Goal: Navigation & Orientation: Find specific page/section

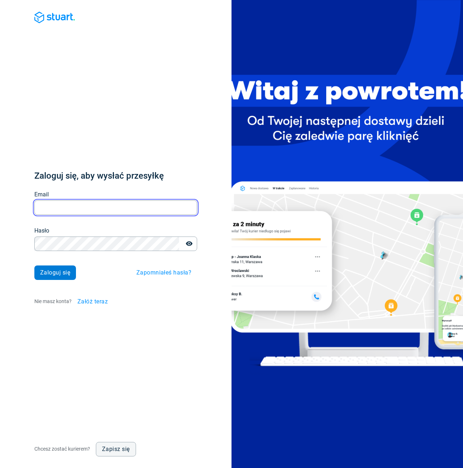
type input "[EMAIL_ADDRESS][DOMAIN_NAME]"
click at [46, 274] on span "Zaloguj się" at bounding box center [55, 273] width 30 height 6
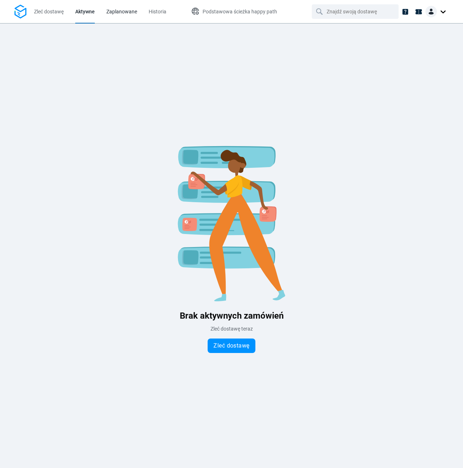
click at [127, 18] on link "Zaplanowane" at bounding box center [121, 11] width 31 height 23
click at [158, 13] on span "Historia" at bounding box center [158, 12] width 18 height 6
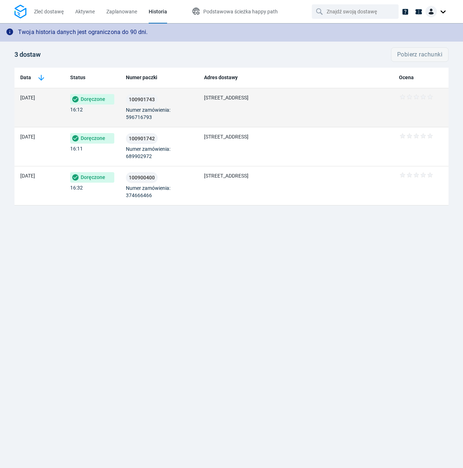
click at [187, 110] on span "Numer zamówienia: 596716793" at bounding box center [159, 113] width 67 height 14
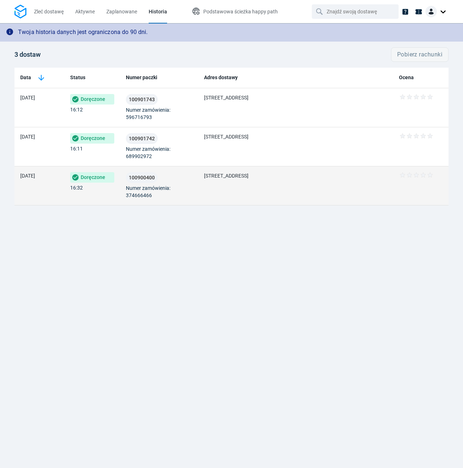
click at [59, 186] on td "[DATE]" at bounding box center [39, 185] width 50 height 39
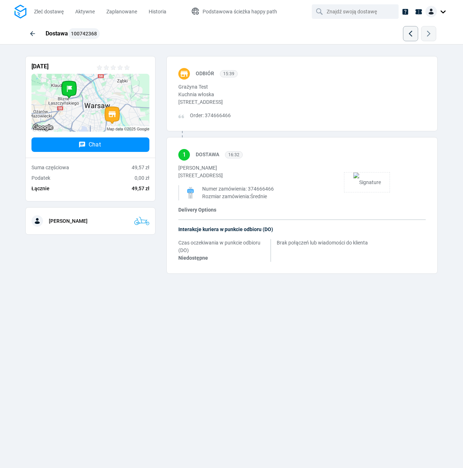
click at [187, 28] on div "Dostawa 100742368" at bounding box center [231, 33] width 413 height 21
click at [38, 34] on button "button" at bounding box center [32, 33] width 14 height 14
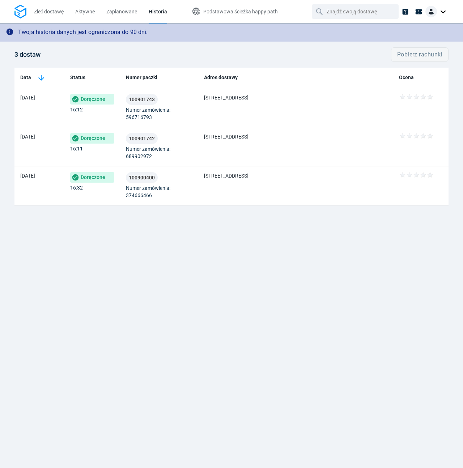
click at [340, 249] on div "Twoja historia danych jest ograniczona do 90 dni. 3 dostaw Pobierz rachunki Dat…" at bounding box center [231, 245] width 463 height 445
click at [142, 54] on div "3 dostaw Pobierz rachunki" at bounding box center [231, 55] width 434 height 26
click at [57, 16] on link "Zleć dostawę" at bounding box center [49, 11] width 30 height 23
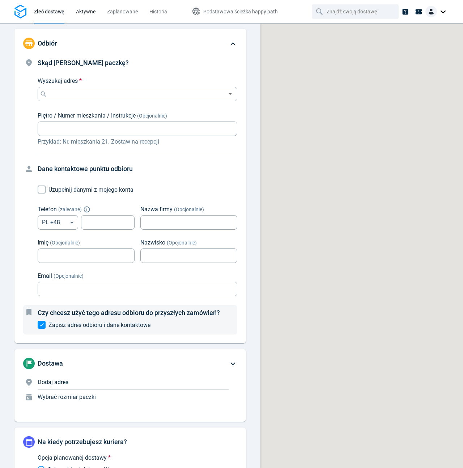
click at [87, 16] on link "Aktywne" at bounding box center [86, 11] width 20 height 23
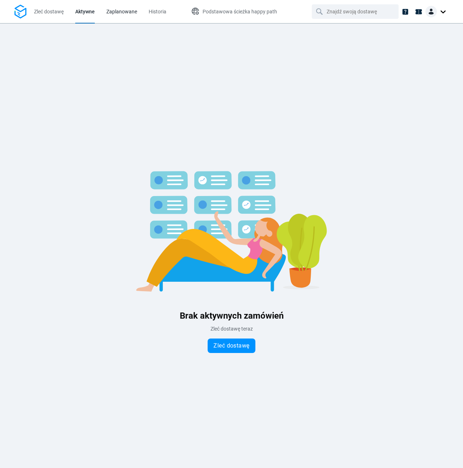
click at [118, 16] on link "Zaplanowane" at bounding box center [121, 11] width 31 height 23
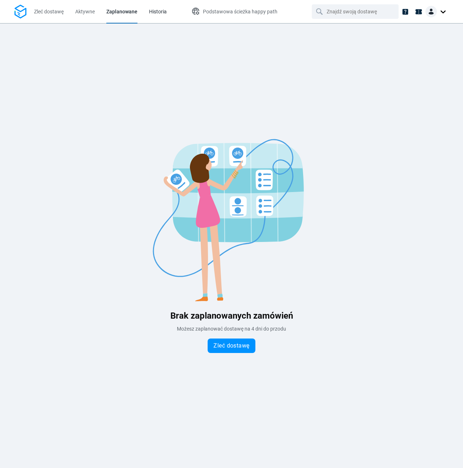
click at [161, 14] on span "Historia" at bounding box center [158, 12] width 18 height 8
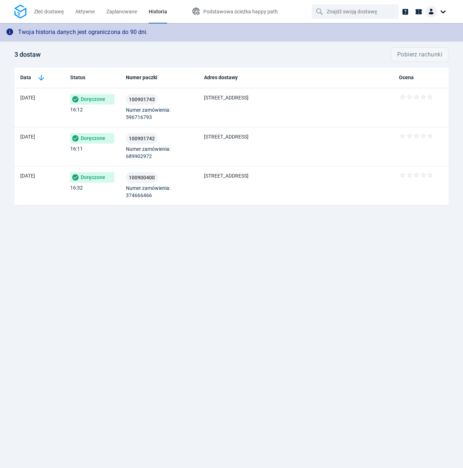
click at [438, 14] on div at bounding box center [437, 12] width 23 height 12
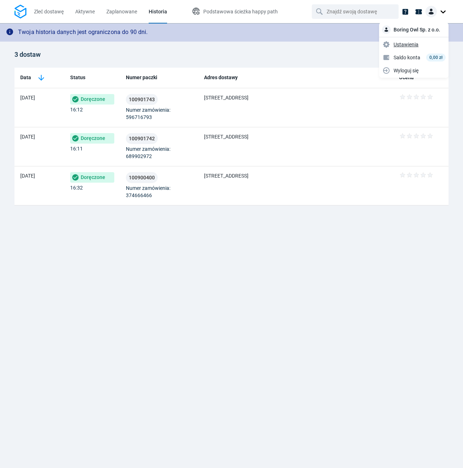
click at [422, 42] on link "Ustawienia" at bounding box center [414, 45] width 67 height 12
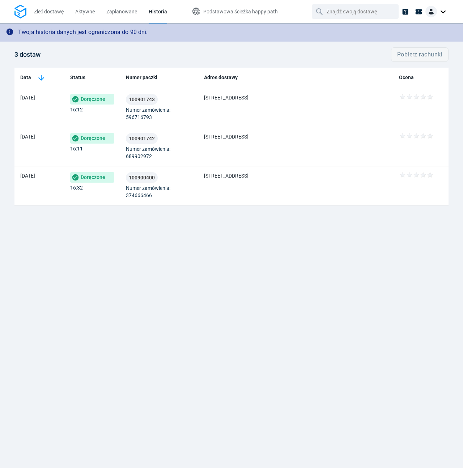
click at [105, 351] on div "Twoja historia danych jest ograniczona do 90 dni. 3 dostaw Pobierz rachunki Dat…" at bounding box center [231, 245] width 463 height 445
